Goal: Check status: Check status

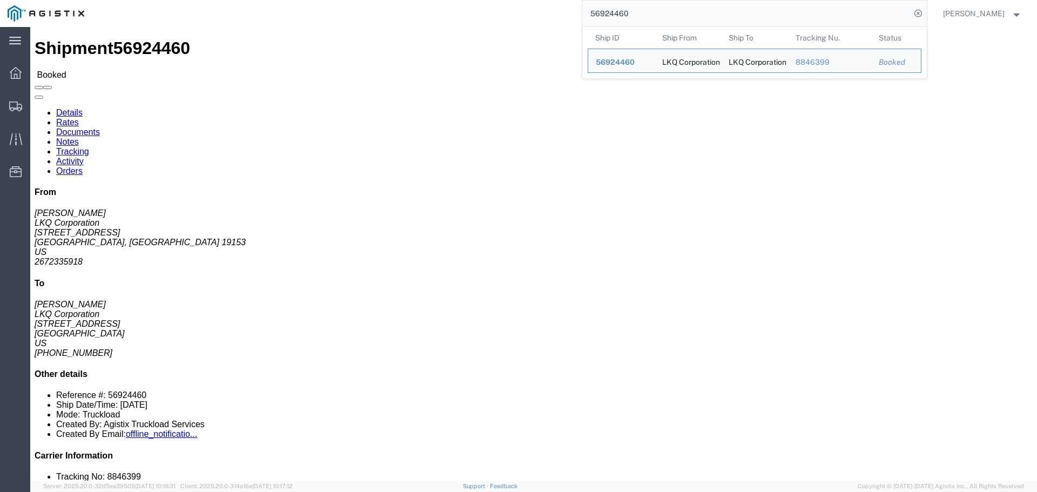
click at [635, 19] on input "56924460" at bounding box center [746, 14] width 328 height 26
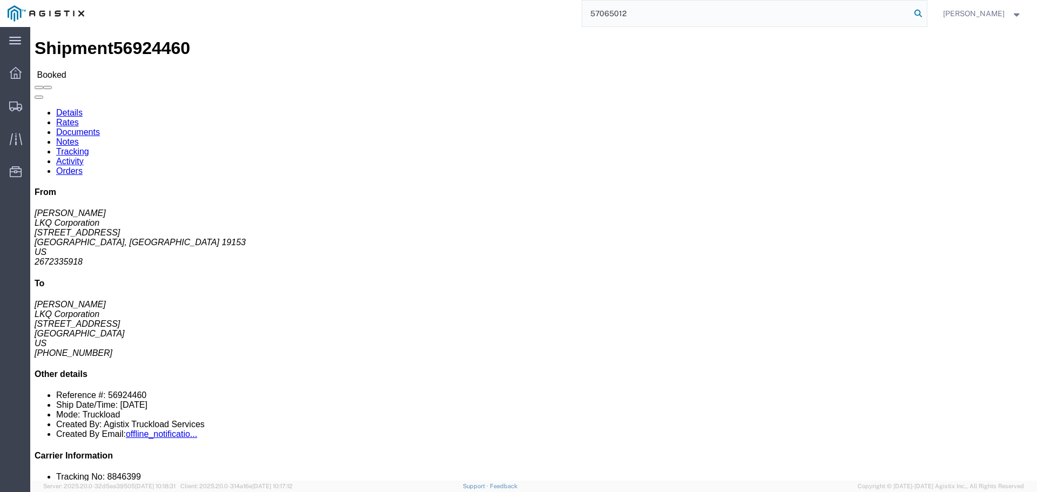
click at [923, 16] on icon at bounding box center [917, 13] width 15 height 15
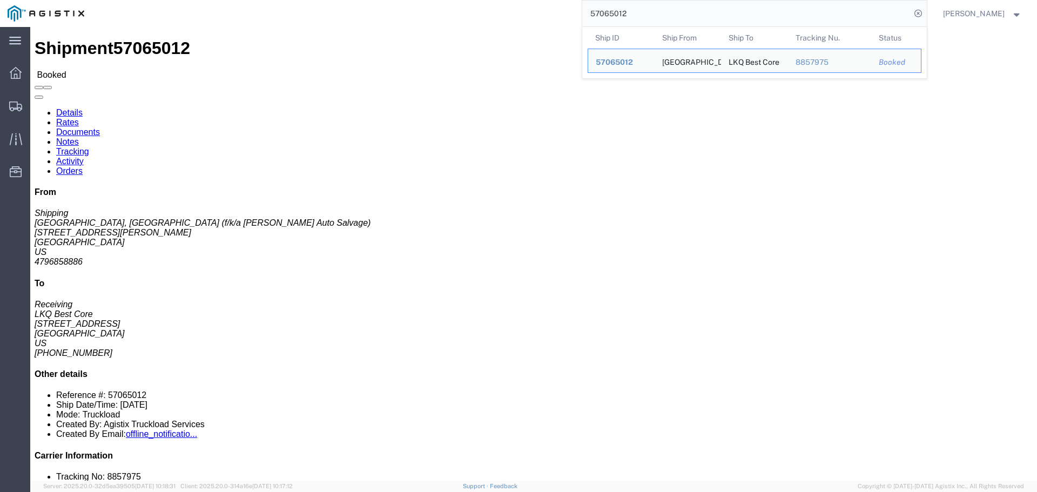
click div "Shipment Detail Ship From [GEOGRAPHIC_DATA], [GEOGRAPHIC_DATA] (f/k/a [PERSON_N…"
click at [655, 8] on input "57065012" at bounding box center [746, 14] width 328 height 26
paste input "53501"
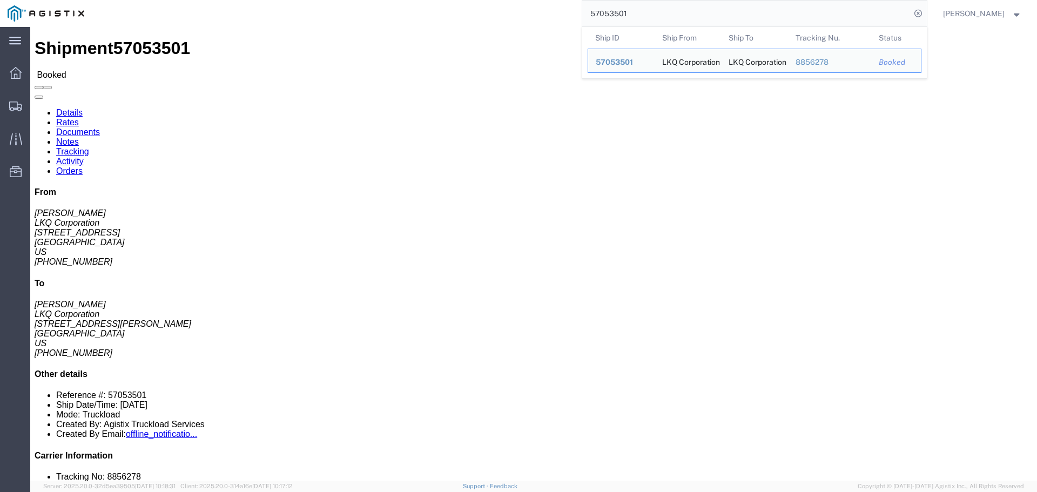
click h4 "Pickup & Delivery Dates"
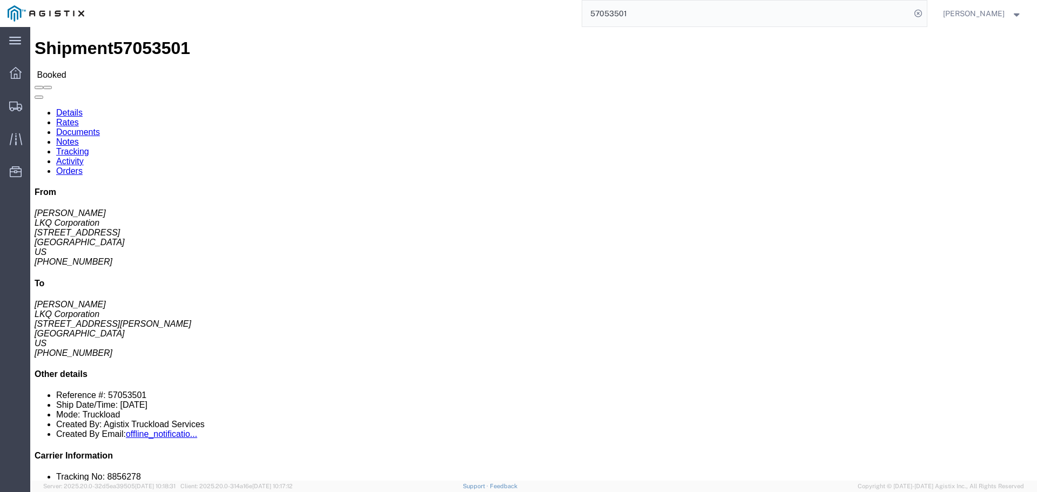
click at [644, 12] on input "57053501" at bounding box center [746, 14] width 328 height 26
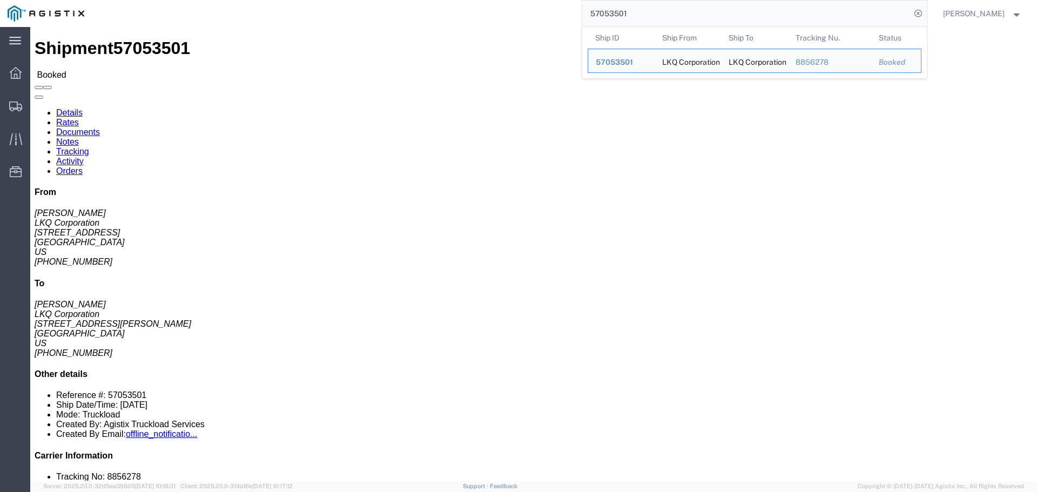
click at [644, 12] on input "57053501" at bounding box center [746, 14] width 328 height 26
paste input "36225"
click div "Shipment Detail Ship From LKQ Corporation ([PERSON_NAME]) [STREET_ADDRESS][PERS…"
click at [612, 18] on input "57036225" at bounding box center [746, 14] width 328 height 26
click at [612, 19] on input "57036225" at bounding box center [746, 14] width 328 height 26
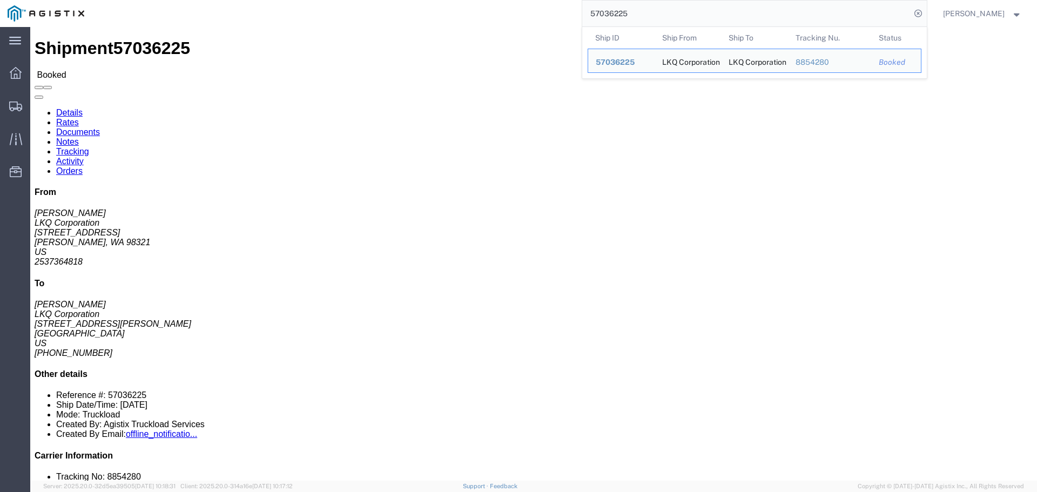
paste input "48778"
click at [619, 12] on input "57048778" at bounding box center [746, 14] width 328 height 26
paste input "6520"
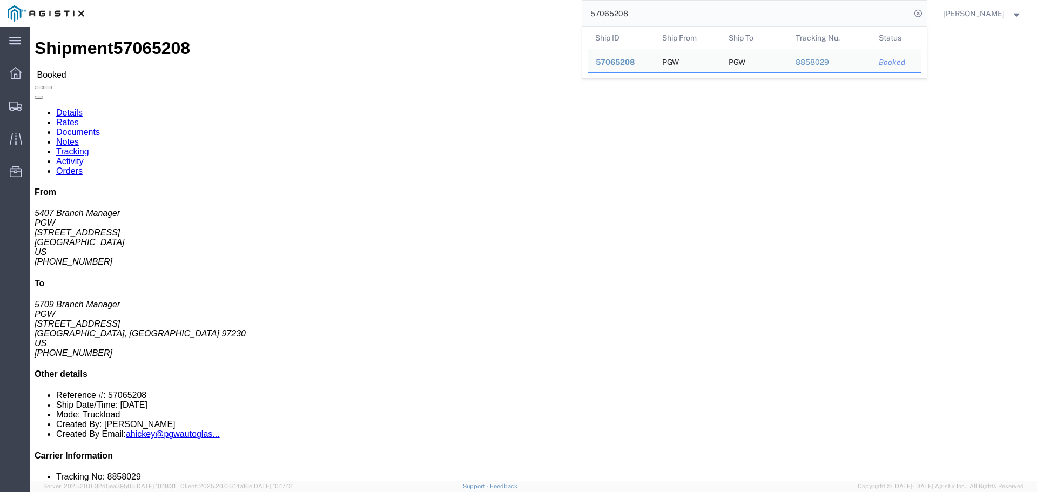
click div "Ship From PGW (5407 Branch Manager) 5407 [STREET_ADDRESS] [PHONE_NUMBER] [EMAIL…"
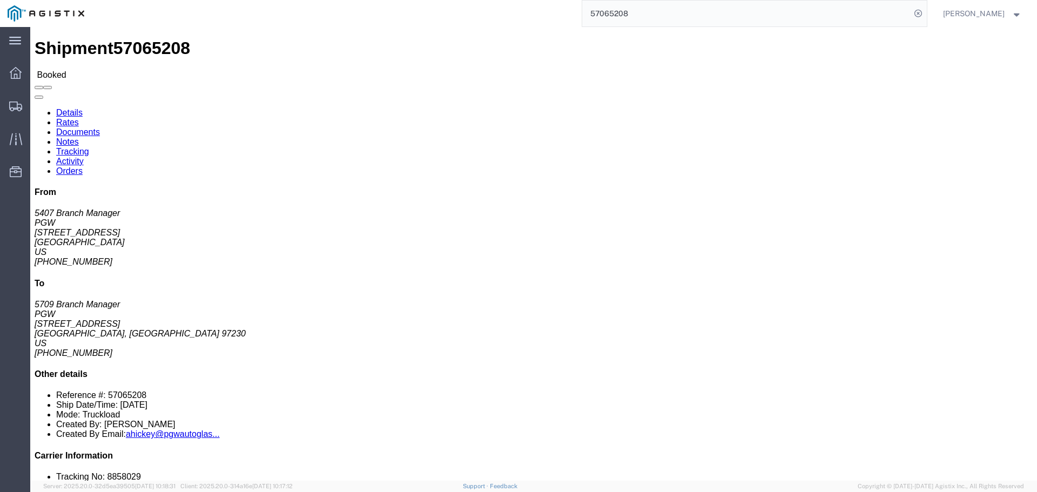
drag, startPoint x: 58, startPoint y: 165, endPoint x: 9, endPoint y: 170, distance: 48.8
click div "Ship From PGW (5407 Branch Manager) [STREET_ADDRESS] [PHONE_NUMBER] [EMAIL_ADDR…"
click span "57065208"
copy span "57065208"
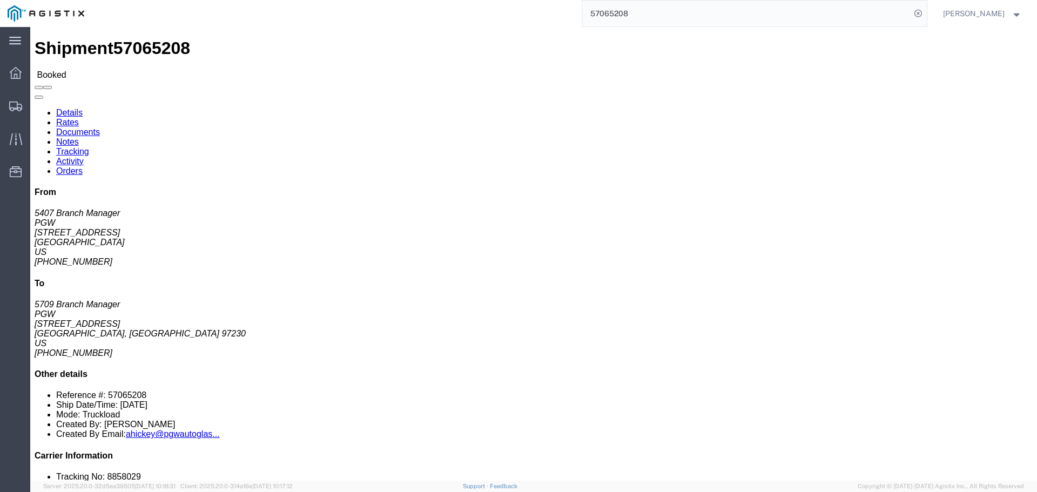
click address "PGW (5407 Branch Manager) [STREET_ADDRESS] [PHONE_NUMBER] [EMAIL_ADDRESS][DOMAI…"
drag, startPoint x: 91, startPoint y: 167, endPoint x: 8, endPoint y: 174, distance: 83.9
click div "Ship From PGW (5407 Branch Manager) [STREET_ADDRESS] [PHONE_NUMBER] [EMAIL_ADDR…"
copy address "[EMAIL_ADDRESS][DOMAIN_NAME]"
click span "57065208"
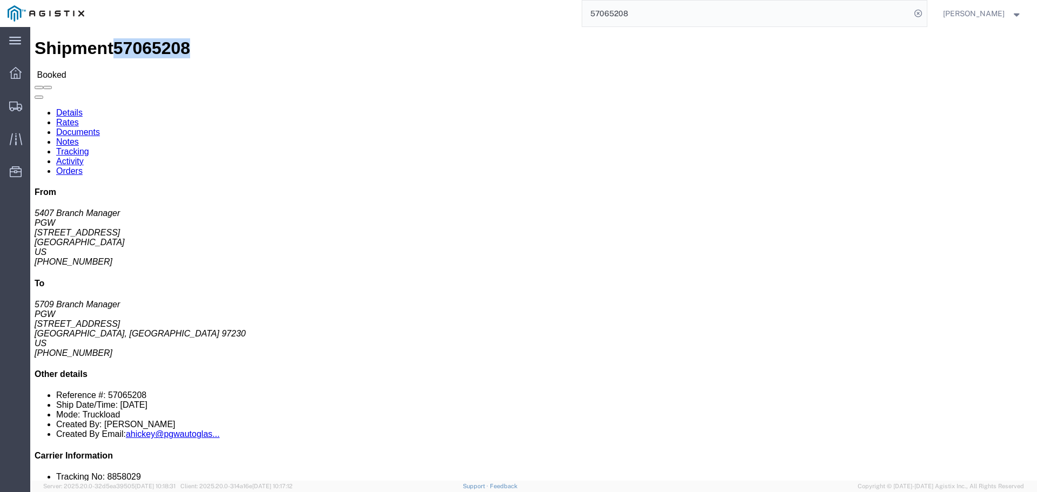
click span "57065208"
copy span "57065208"
click at [652, 8] on input "57065208" at bounding box center [746, 14] width 328 height 26
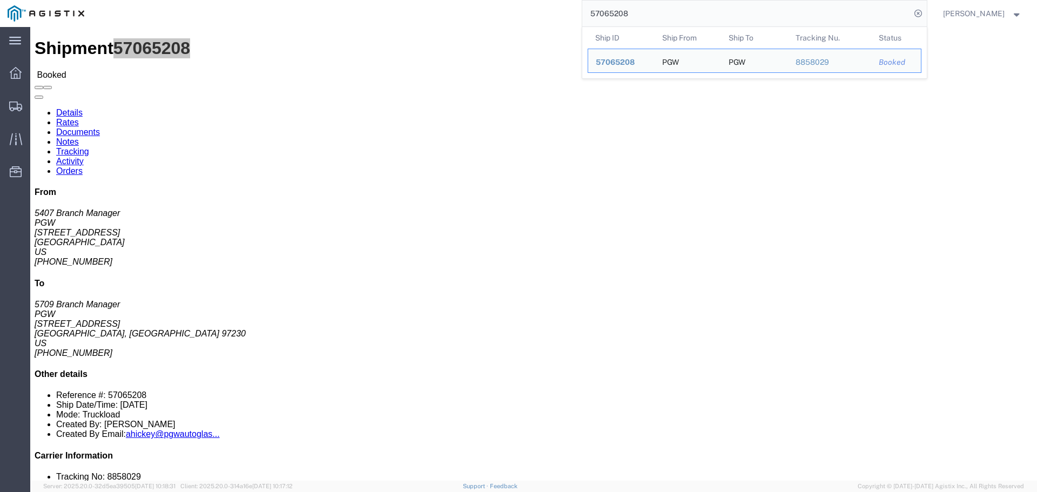
click at [652, 11] on input "57065208" at bounding box center [746, 14] width 328 height 26
paste input "54206"
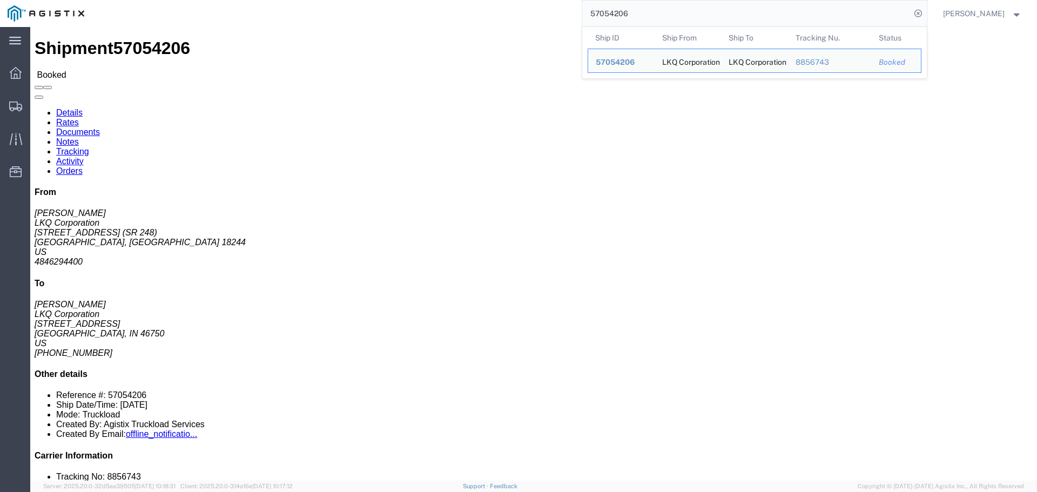
click address "LKQ Corporation ([PERSON_NAME]) [STREET_ADDRESS][PERSON_NAME] [PHONE_NUMBER] [E…"
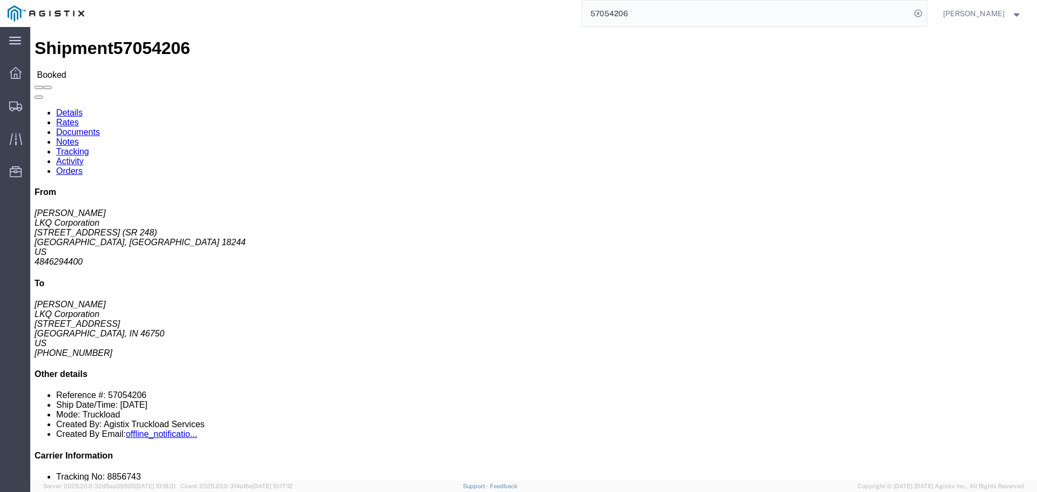
click div "Shipment 57054206 Booked Details Rates Documents Notes Tracking Activity Orders…"
click at [624, 16] on input "57054206" at bounding box center [746, 14] width 328 height 26
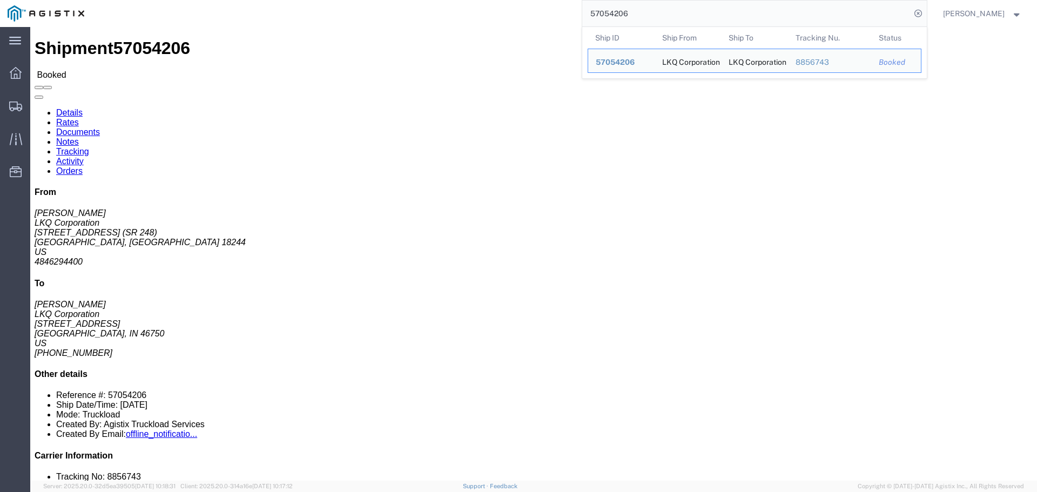
paste input "24495"
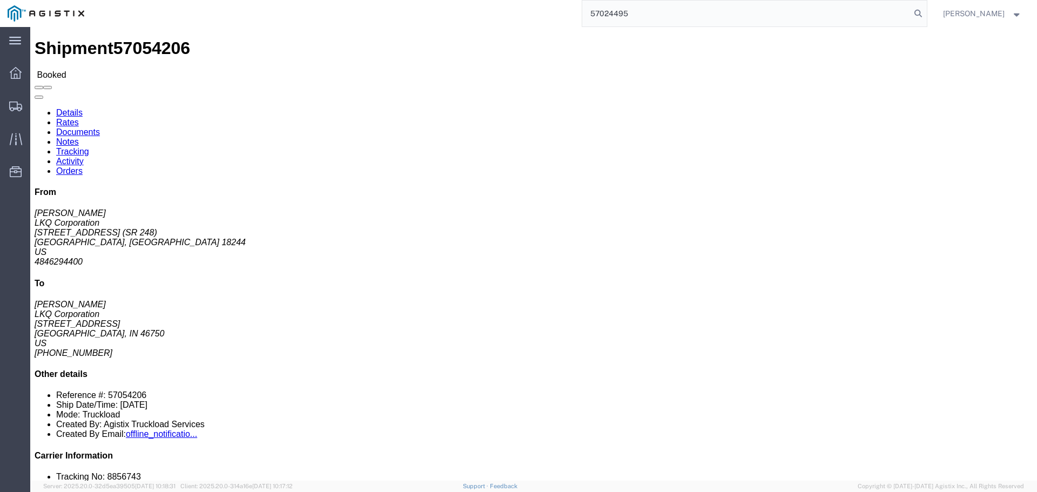
type input "57024495"
click link "Documents"
